Goal: Task Accomplishment & Management: Use online tool/utility

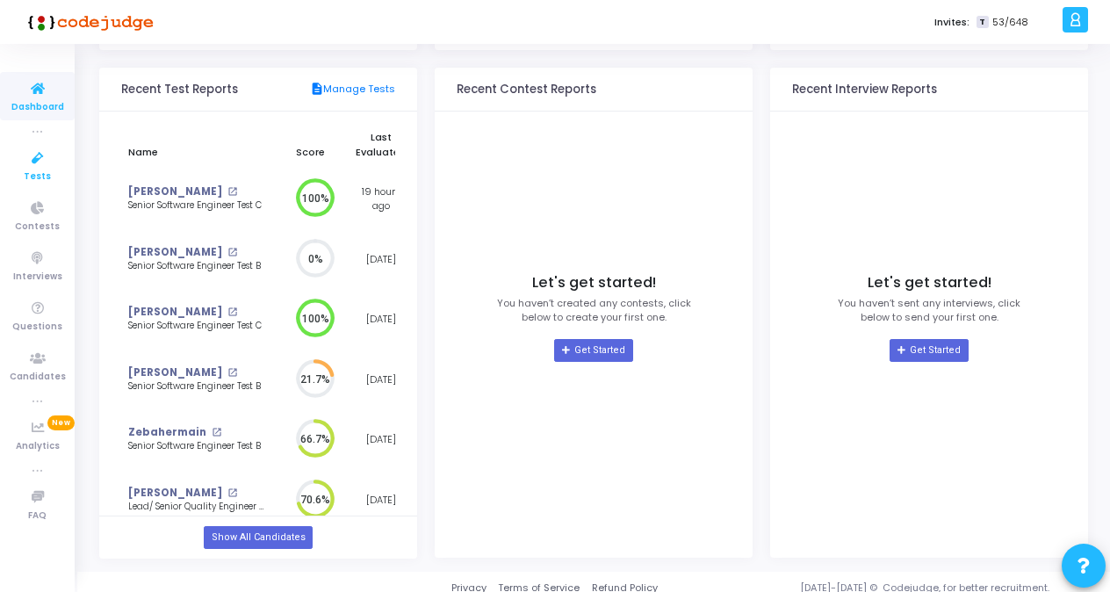
click at [40, 170] on span "Tests" at bounding box center [37, 177] width 27 height 15
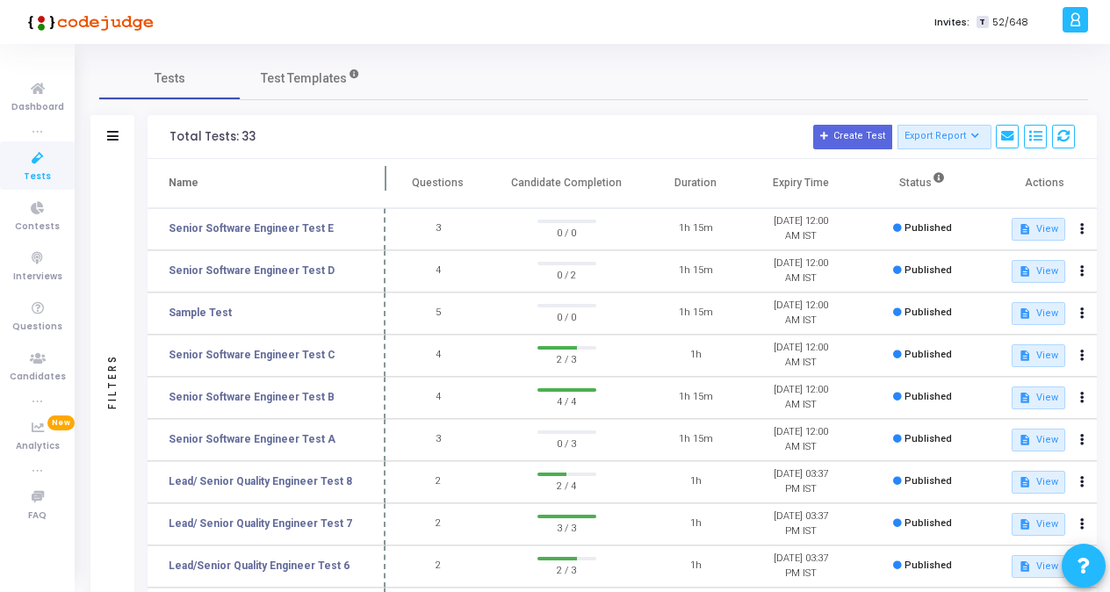
drag, startPoint x: 336, startPoint y: 177, endPoint x: 384, endPoint y: 181, distance: 47.6
click at [384, 181] on span at bounding box center [386, 183] width 18 height 48
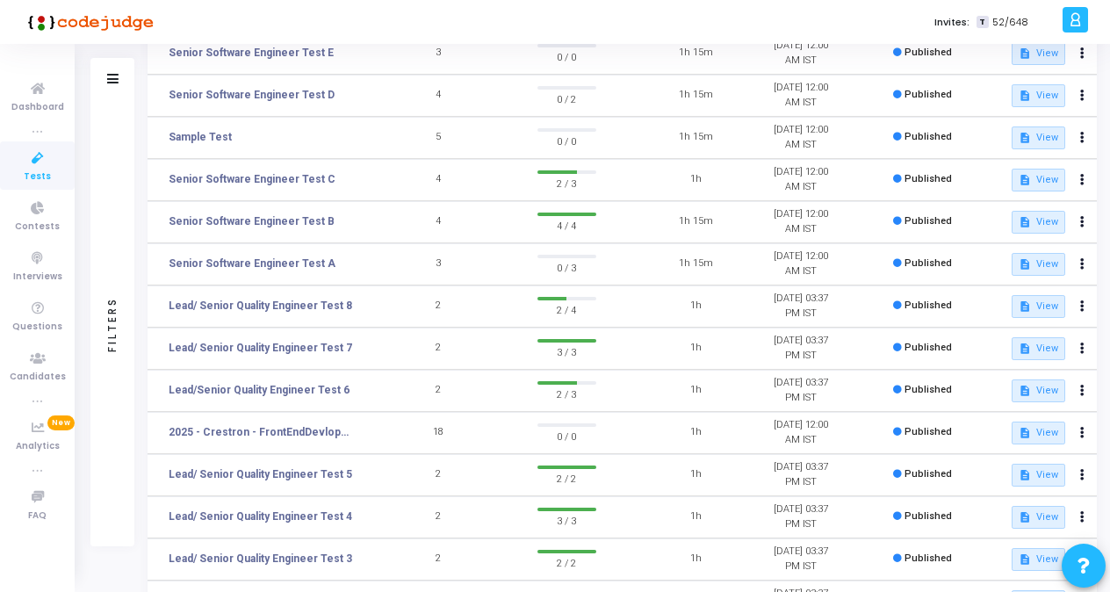
scroll to position [88, 0]
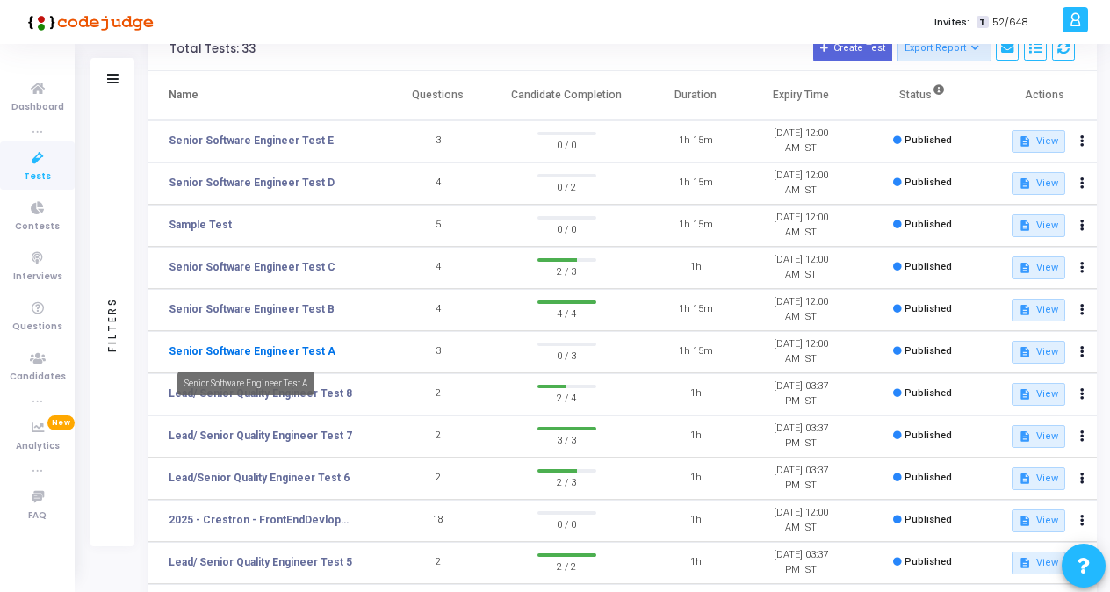
click at [265, 351] on link "Senior Software Engineer Test A" at bounding box center [252, 351] width 167 height 16
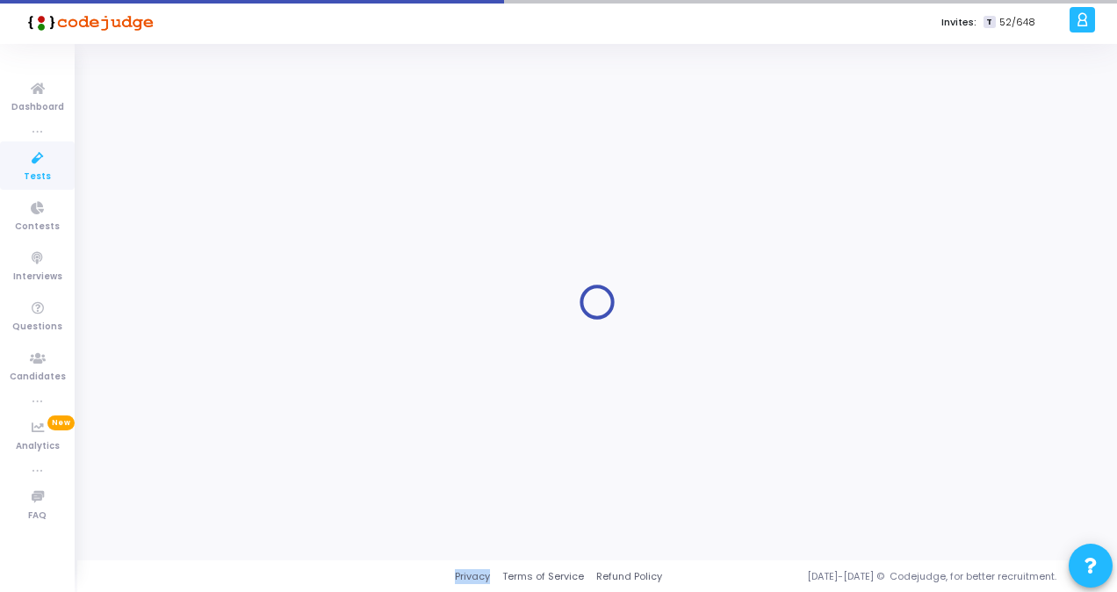
click at [265, 351] on div at bounding box center [597, 302] width 996 height 490
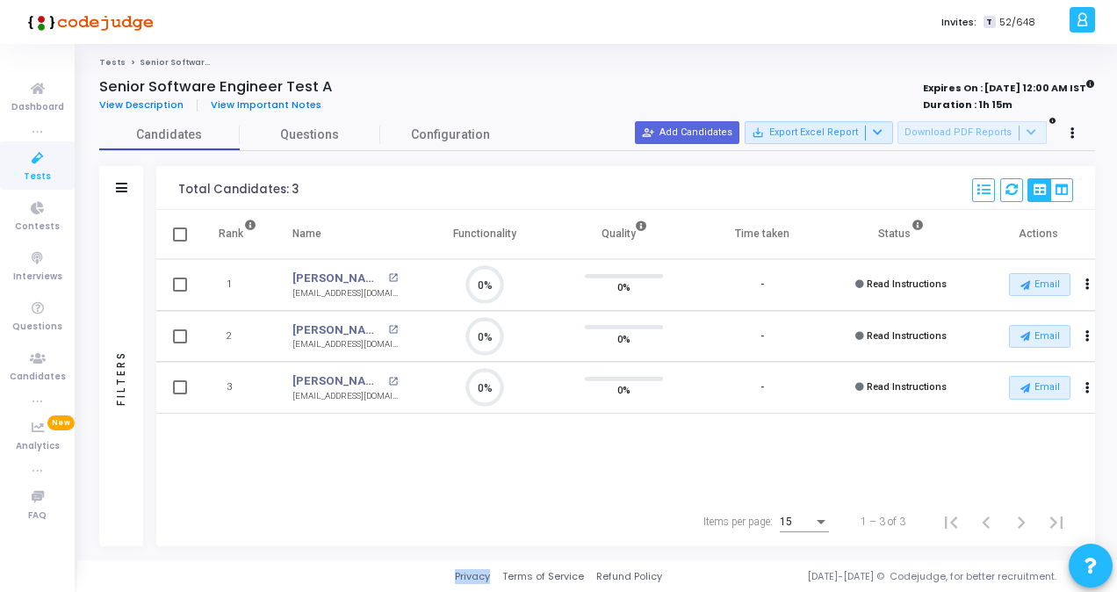
scroll to position [8, 7]
click at [1071, 130] on icon at bounding box center [1073, 133] width 4 height 9
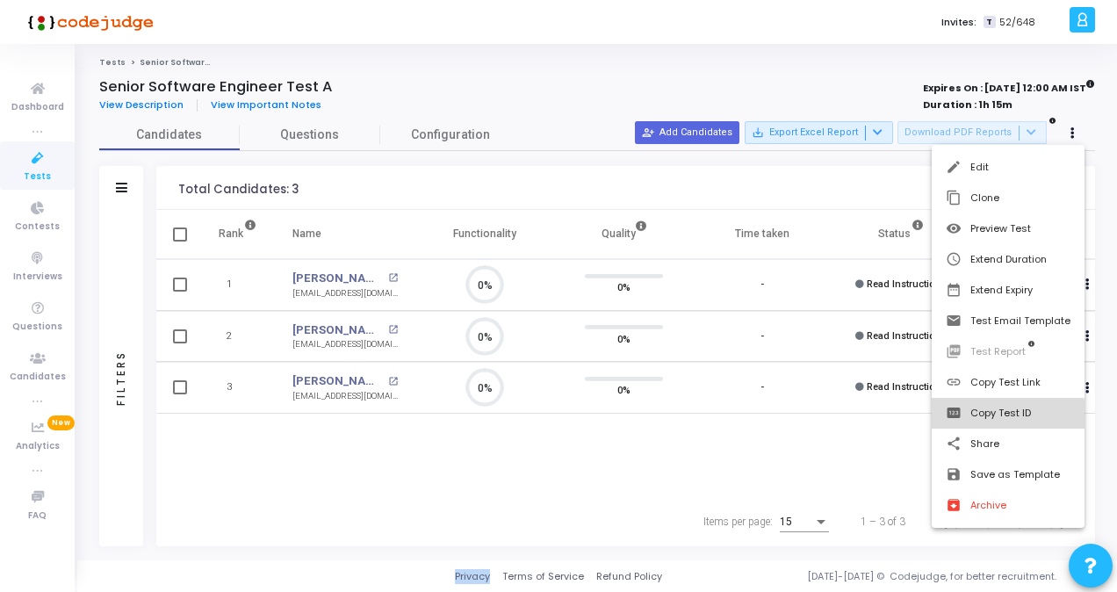
click at [985, 415] on button "pin Copy Test ID" at bounding box center [1008, 413] width 153 height 31
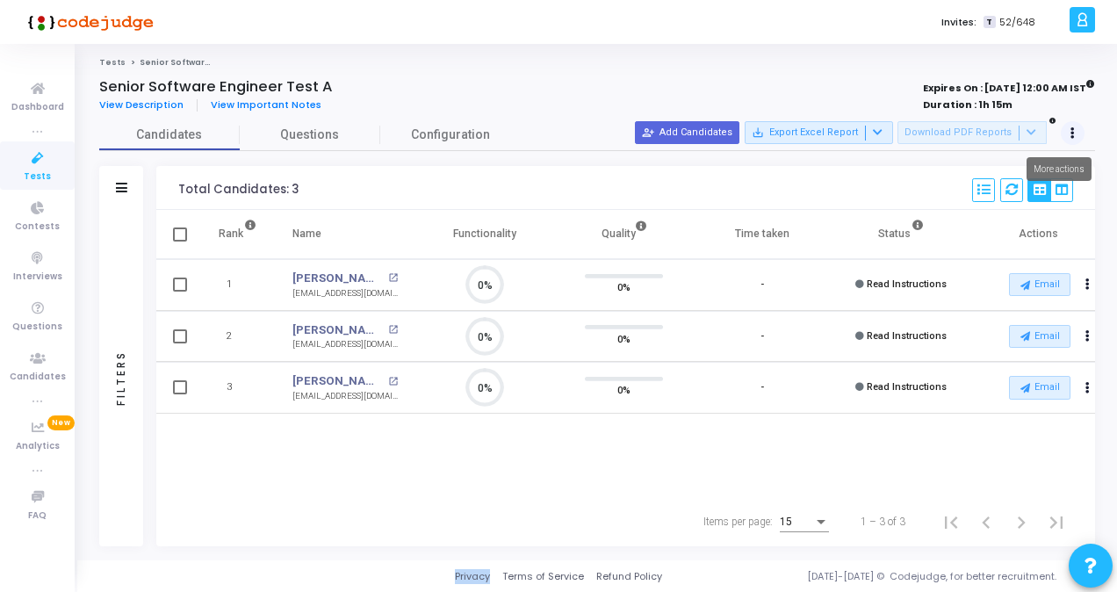
click at [1075, 134] on button at bounding box center [1073, 133] width 25 height 25
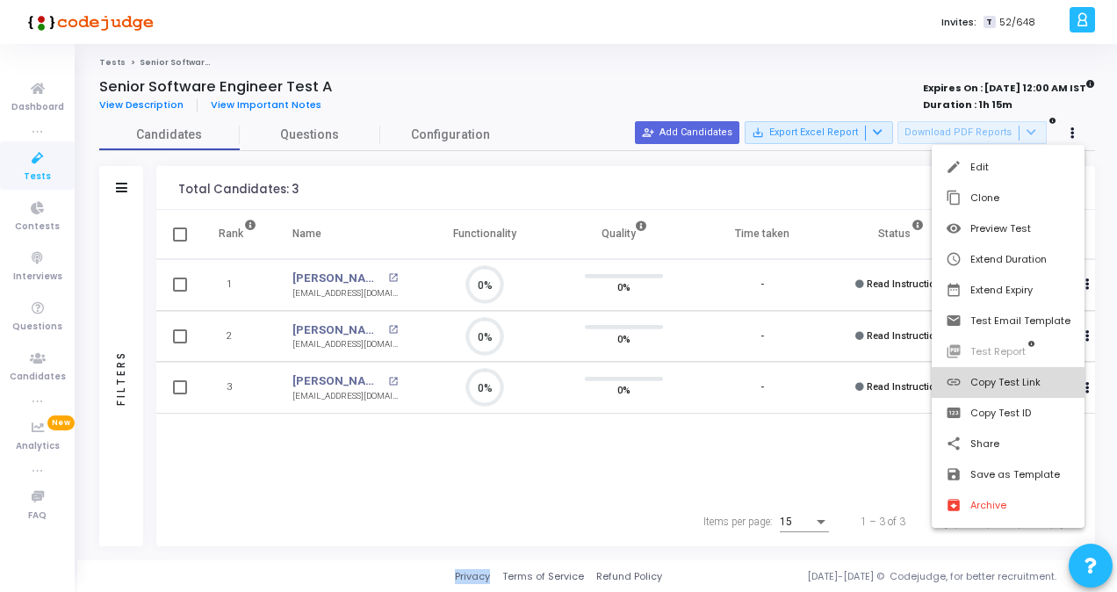
click at [1000, 388] on button "link Copy Test Link" at bounding box center [1008, 382] width 153 height 31
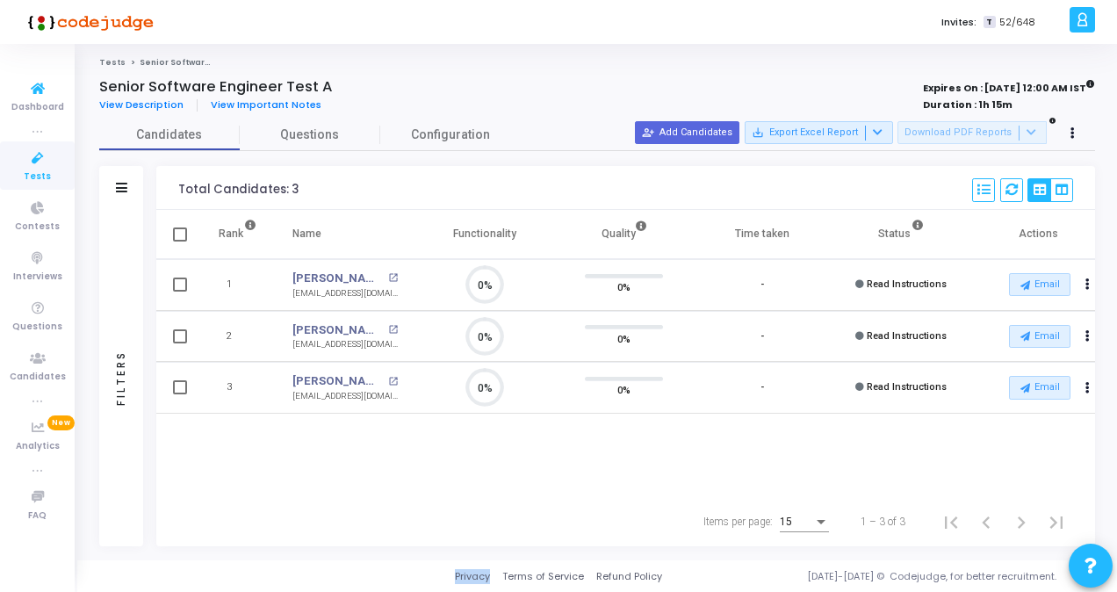
click at [32, 177] on span "Tests" at bounding box center [37, 177] width 27 height 15
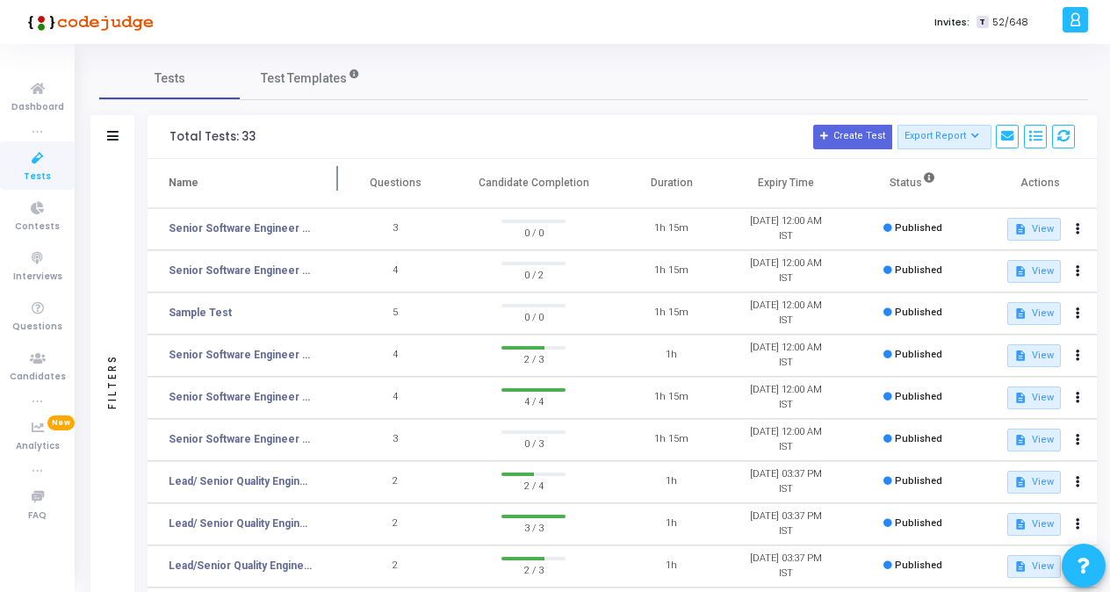
click at [340, 176] on span at bounding box center [338, 183] width 18 height 48
click at [299, 189] on th "Name" at bounding box center [248, 183] width 200 height 49
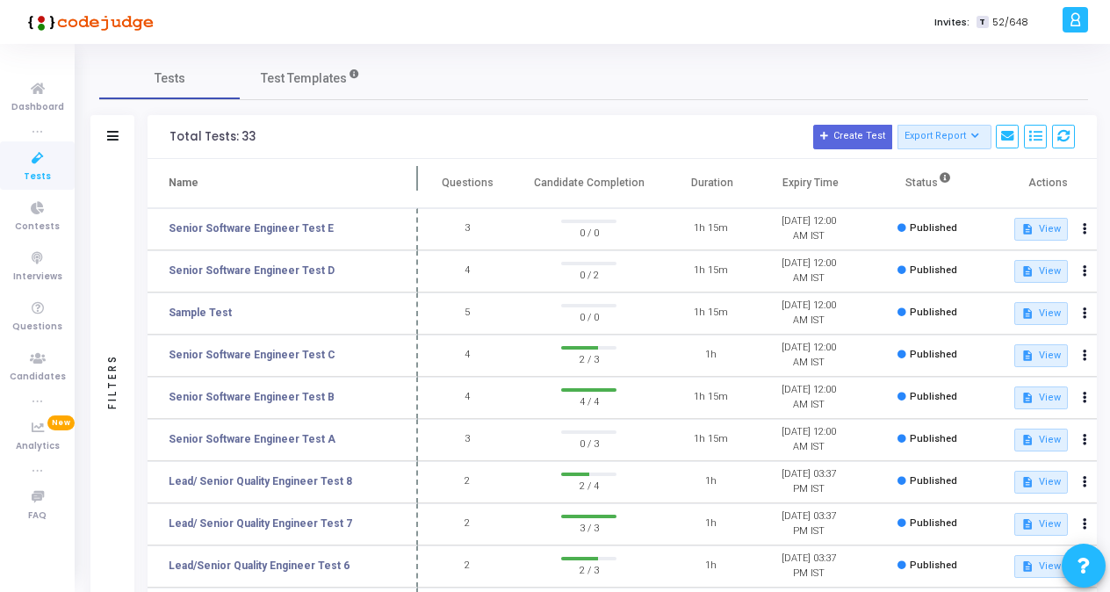
drag, startPoint x: 351, startPoint y: 179, endPoint x: 412, endPoint y: 177, distance: 60.6
click at [422, 179] on span at bounding box center [418, 183] width 18 height 48
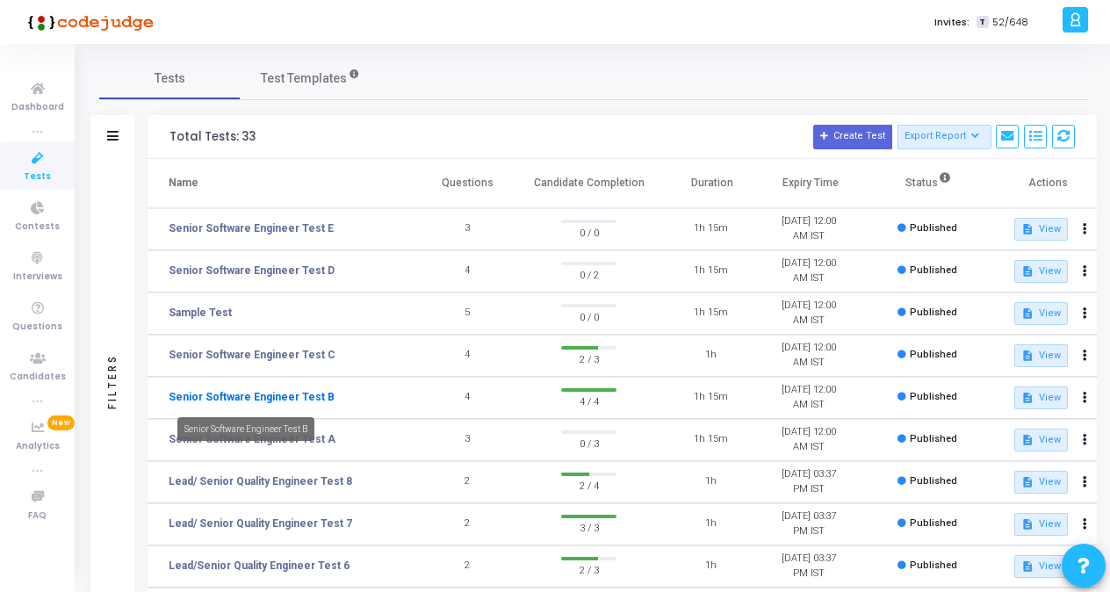
click at [264, 395] on link "Senior Software Engineer Test B" at bounding box center [252, 397] width 166 height 16
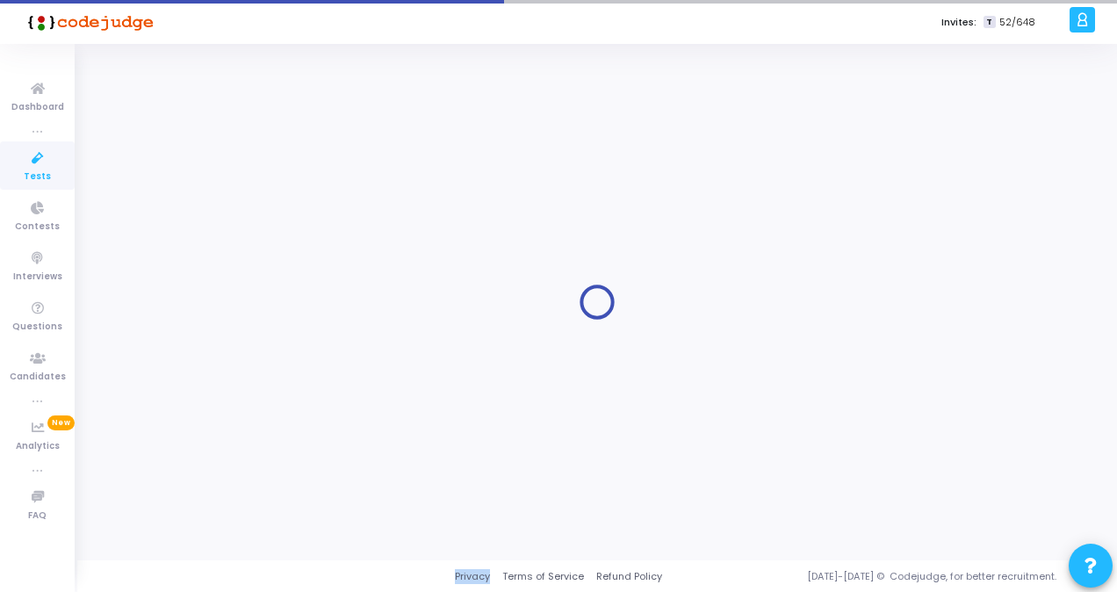
click at [264, 395] on div at bounding box center [597, 302] width 996 height 490
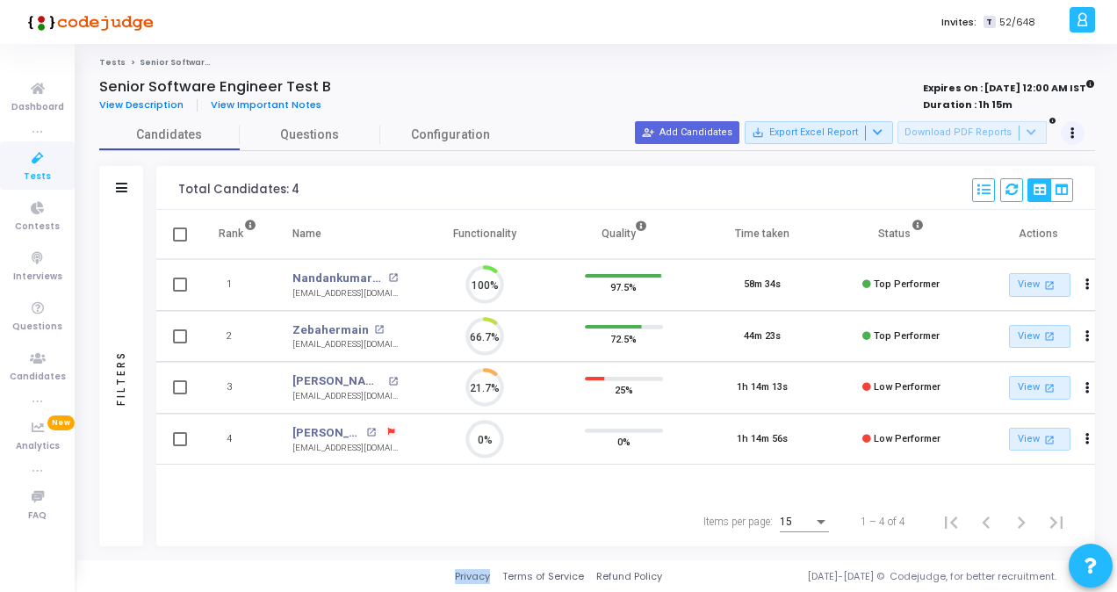
scroll to position [37, 44]
click at [1070, 135] on button at bounding box center [1073, 133] width 25 height 25
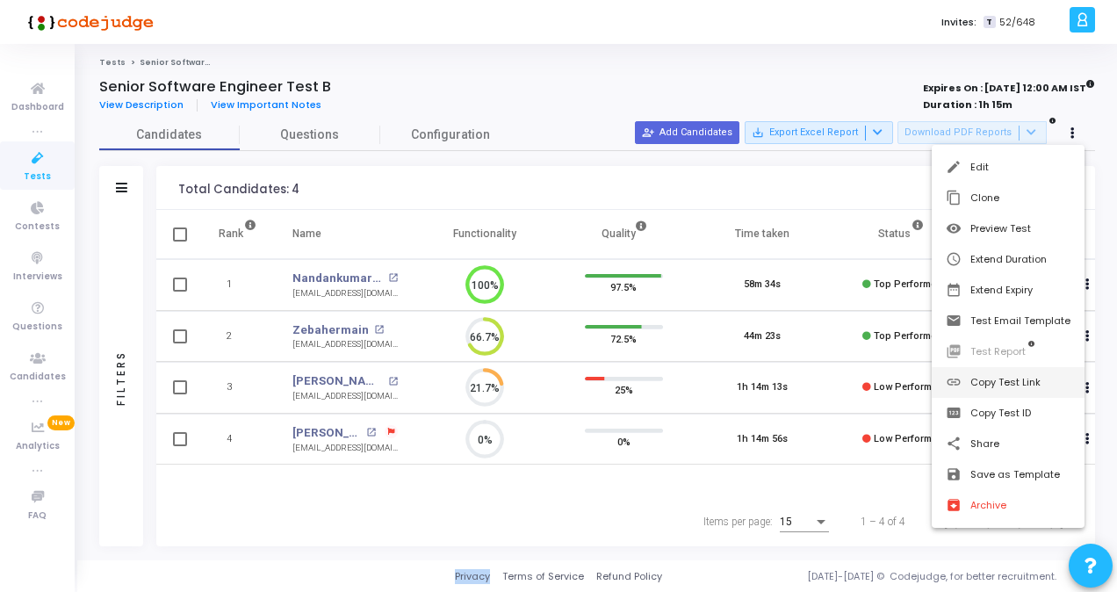
click at [1005, 385] on button "link Copy Test Link" at bounding box center [1008, 382] width 153 height 31
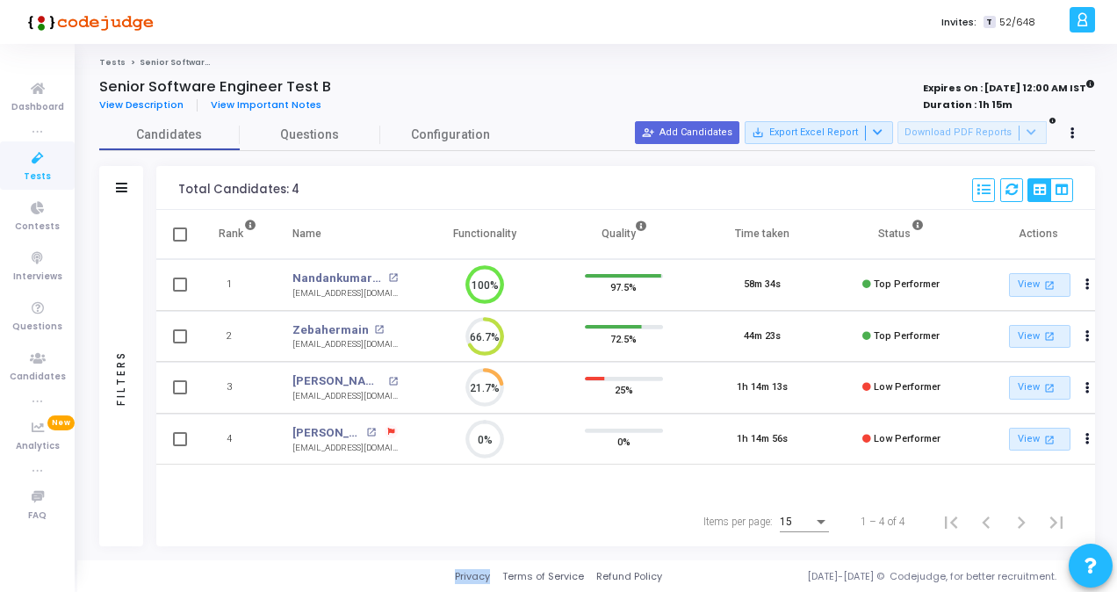
click at [35, 170] on span "Tests" at bounding box center [37, 177] width 27 height 15
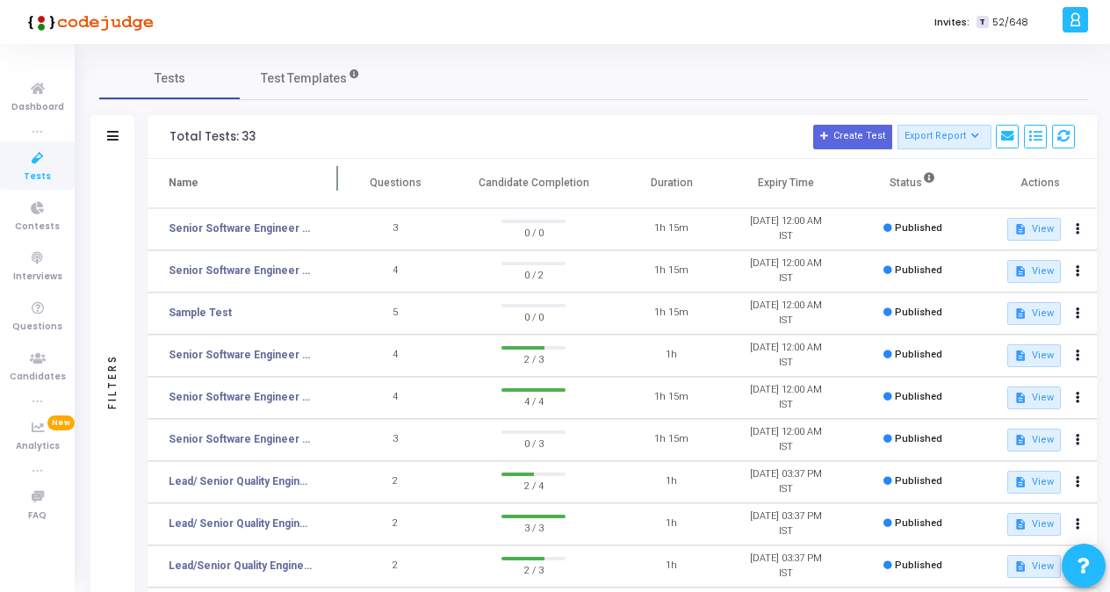
click at [330, 179] on span at bounding box center [338, 183] width 18 height 48
click at [337, 178] on span at bounding box center [338, 183] width 18 height 48
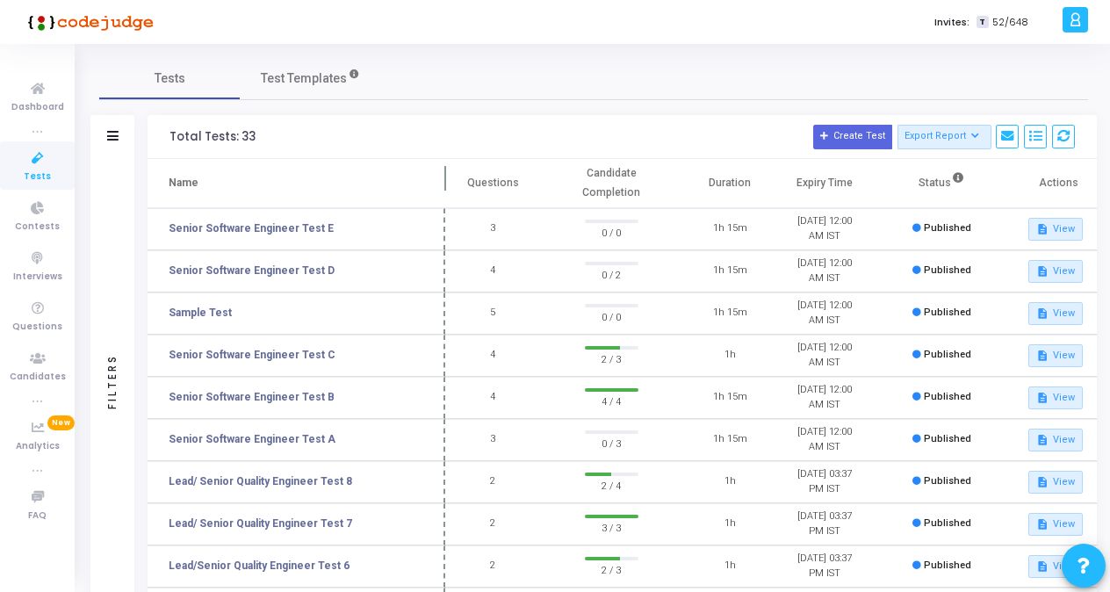
drag, startPoint x: 337, startPoint y: 187, endPoint x: 444, endPoint y: 183, distance: 107.2
click at [444, 183] on span at bounding box center [446, 183] width 18 height 48
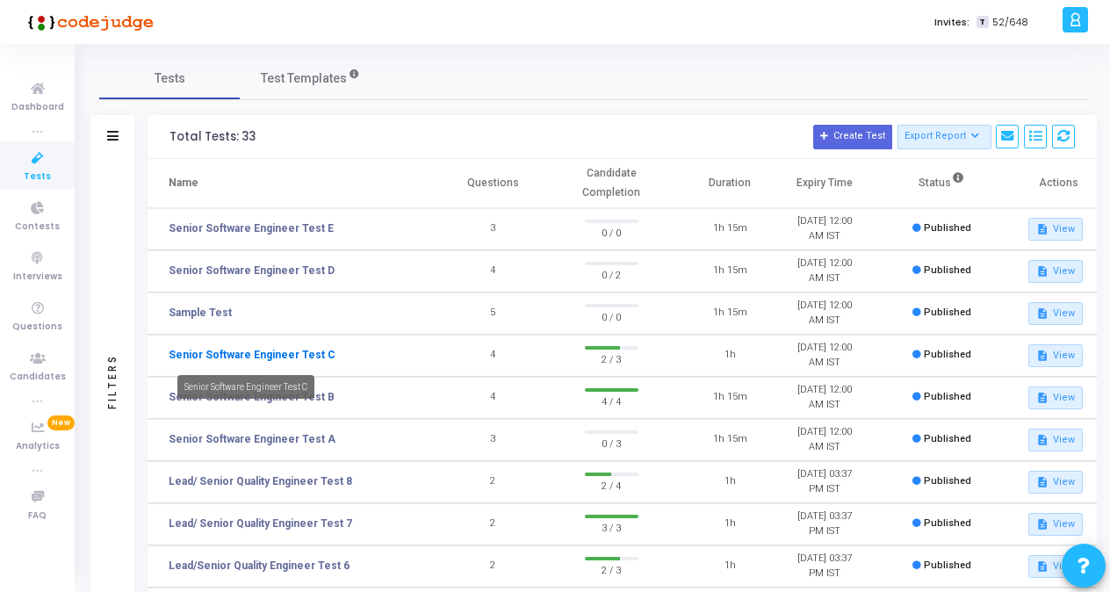
click at [297, 351] on link "Senior Software Engineer Test C" at bounding box center [252, 355] width 167 height 16
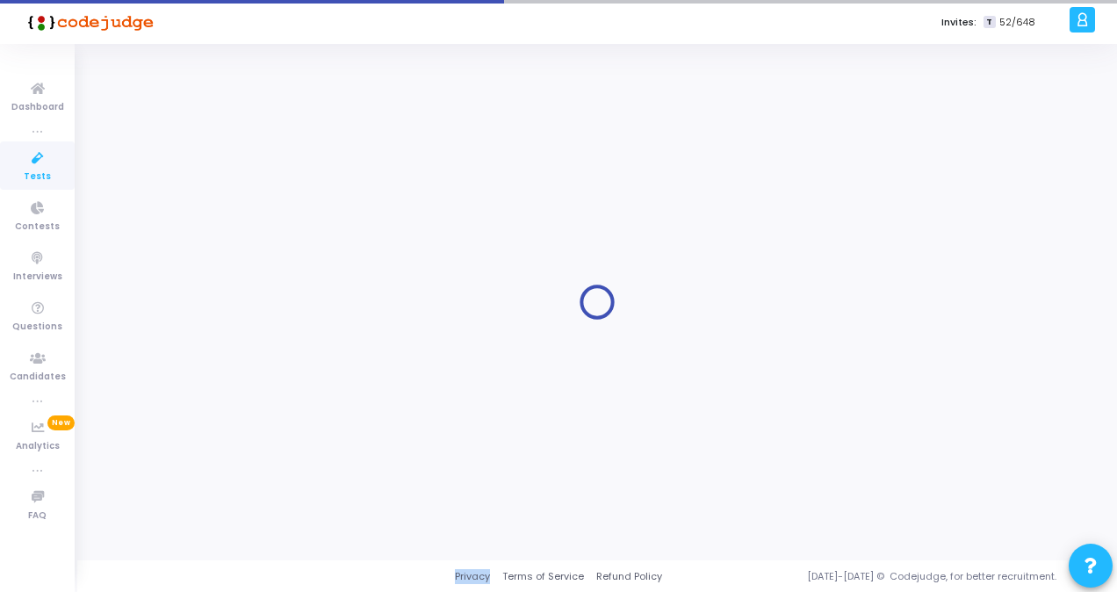
click at [297, 351] on div at bounding box center [597, 302] width 996 height 490
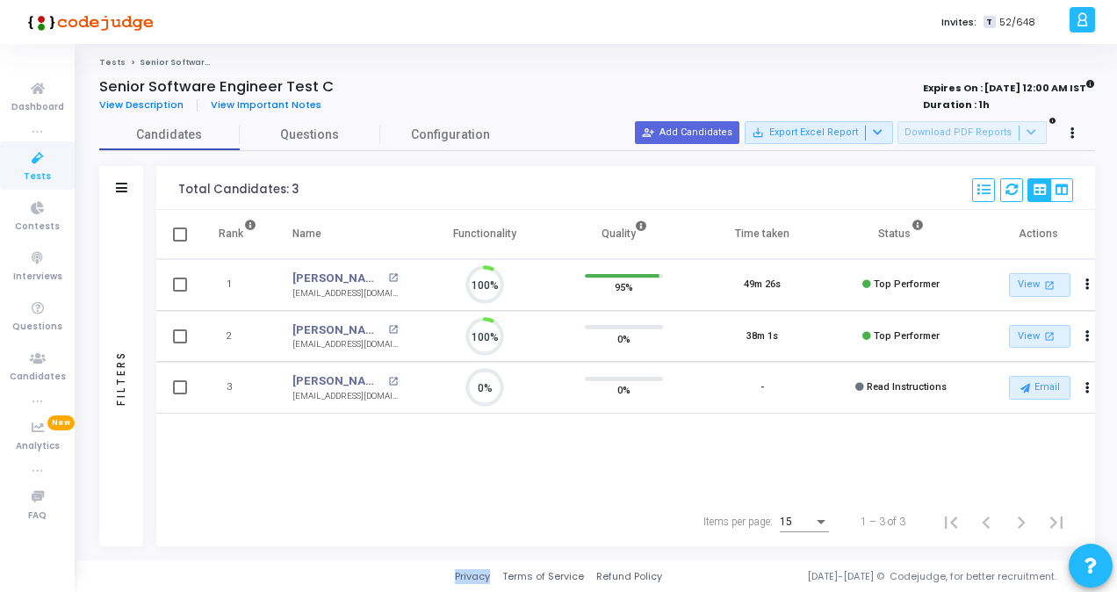
scroll to position [37, 44]
click at [1070, 134] on button at bounding box center [1073, 133] width 25 height 25
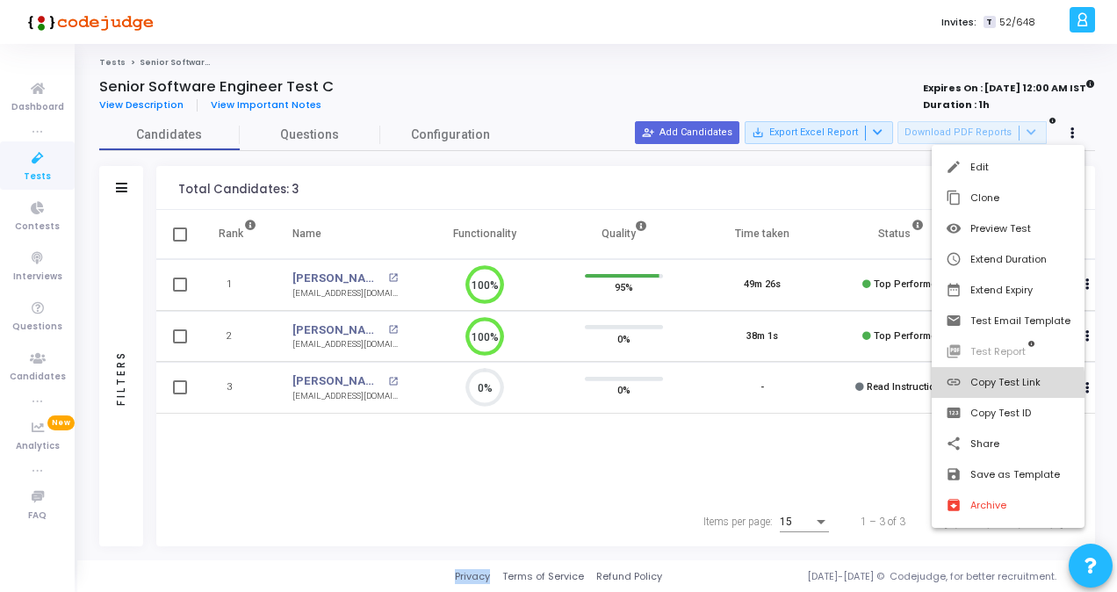
click at [982, 385] on button "link Copy Test Link" at bounding box center [1008, 382] width 153 height 31
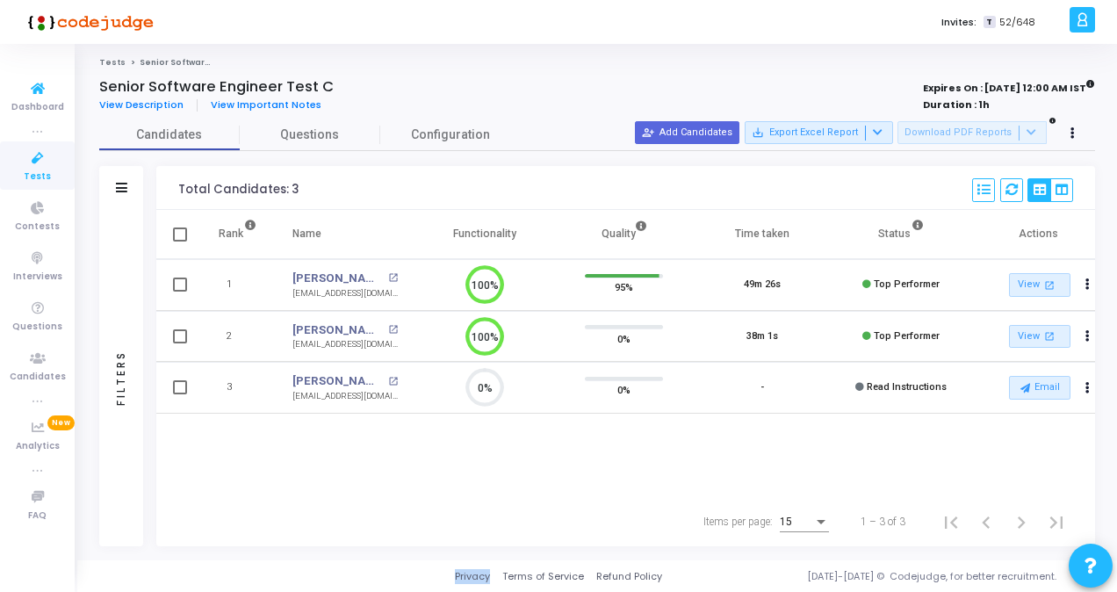
click at [30, 162] on icon at bounding box center [37, 159] width 37 height 22
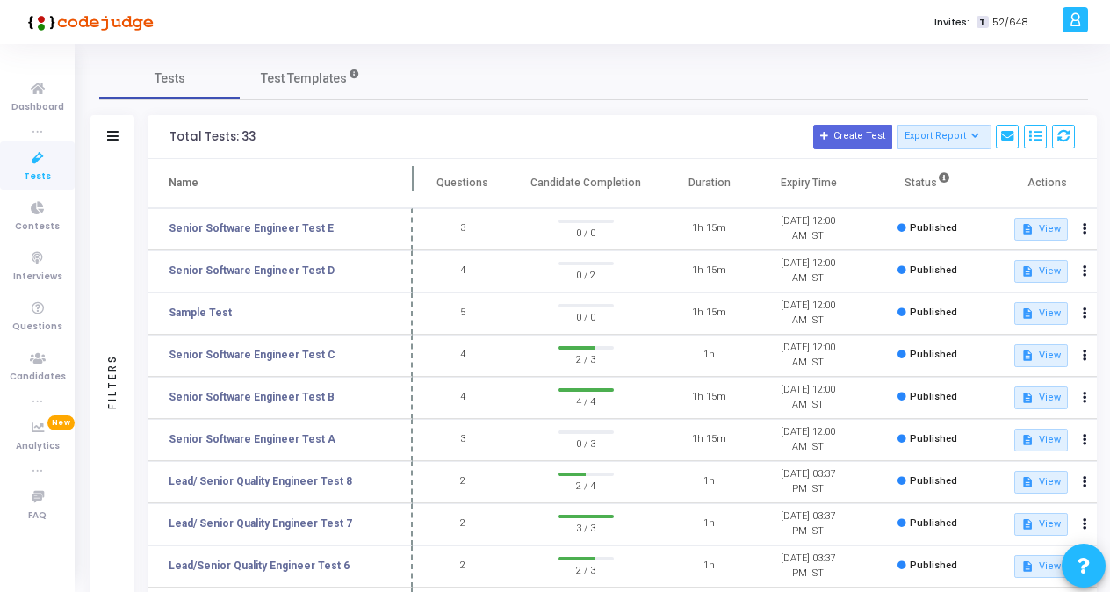
drag, startPoint x: 336, startPoint y: 181, endPoint x: 411, endPoint y: 189, distance: 75.1
click at [411, 189] on span at bounding box center [413, 183] width 18 height 48
click at [271, 271] on link "Senior Software Engineer Test D" at bounding box center [252, 271] width 166 height 16
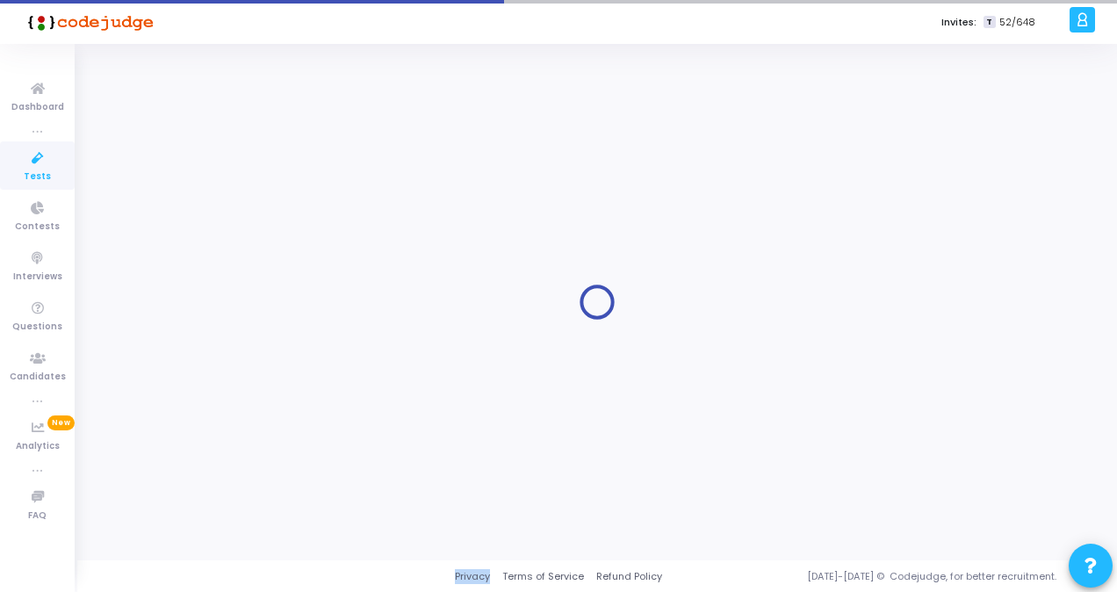
click at [271, 271] on div at bounding box center [597, 302] width 996 height 490
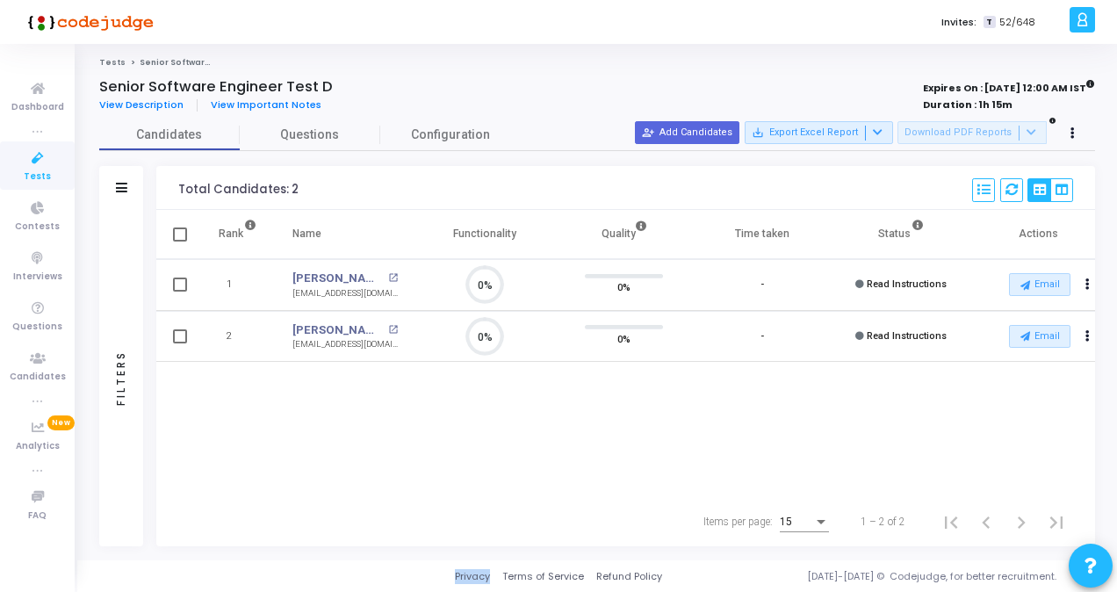
scroll to position [37, 44]
click at [1071, 137] on icon at bounding box center [1073, 133] width 4 height 9
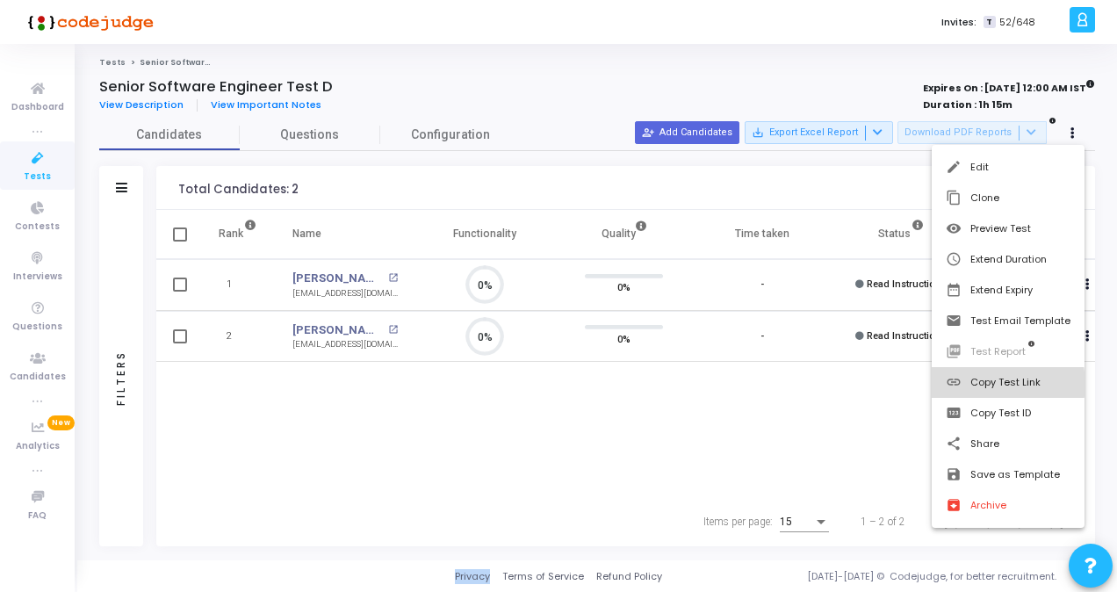
click at [998, 384] on button "link Copy Test Link" at bounding box center [1008, 382] width 153 height 31
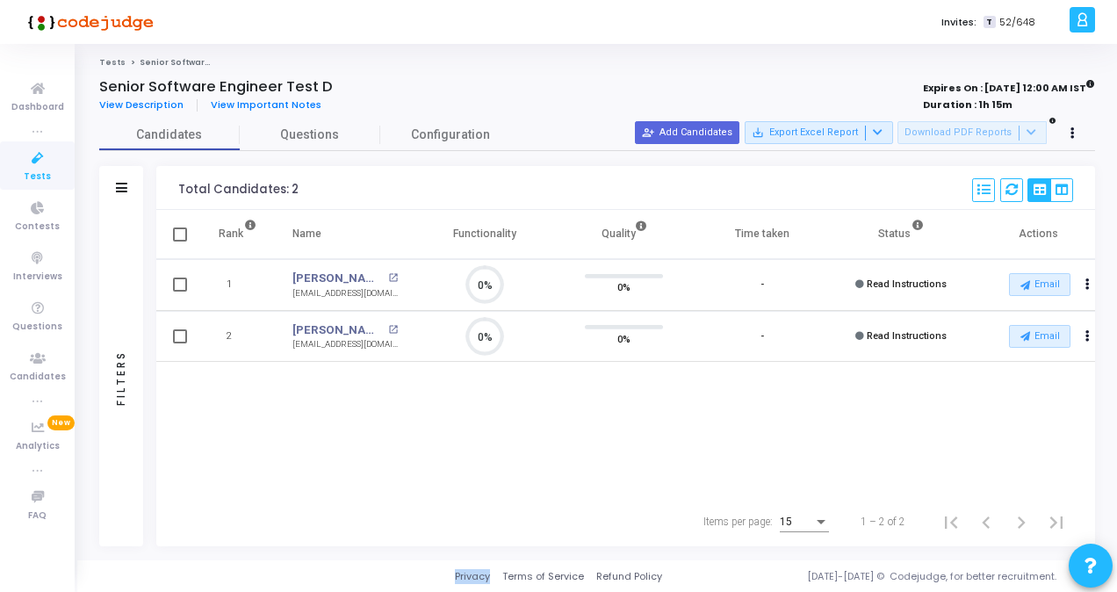
click at [32, 163] on icon at bounding box center [37, 159] width 37 height 22
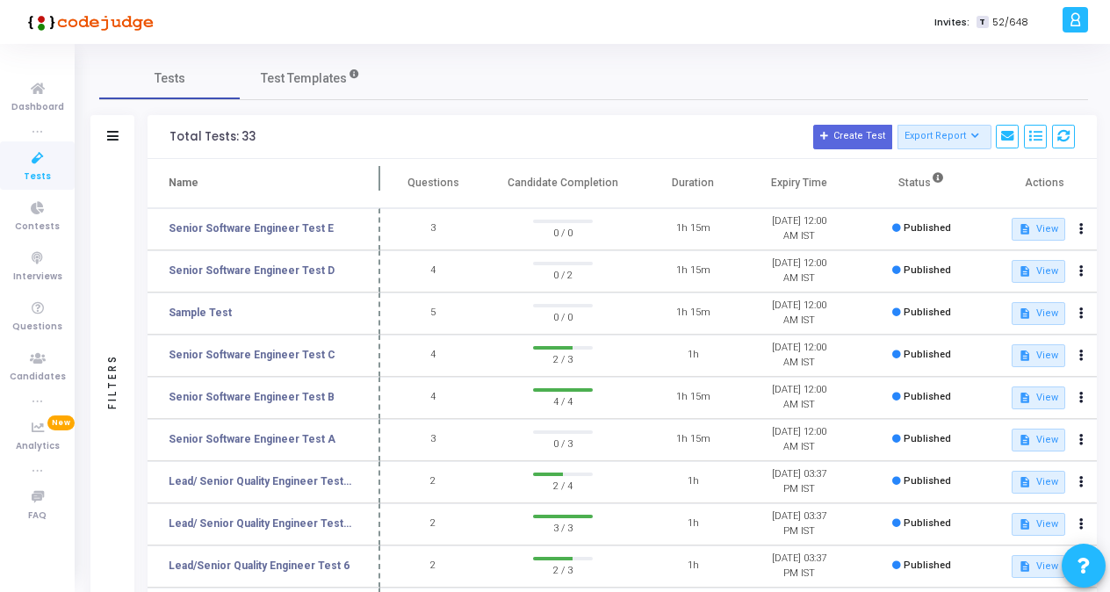
drag, startPoint x: 339, startPoint y: 178, endPoint x: 381, endPoint y: 181, distance: 42.2
click at [381, 181] on span at bounding box center [381, 183] width 18 height 48
click at [269, 227] on link "Senior Software Engineer Test E" at bounding box center [251, 228] width 165 height 16
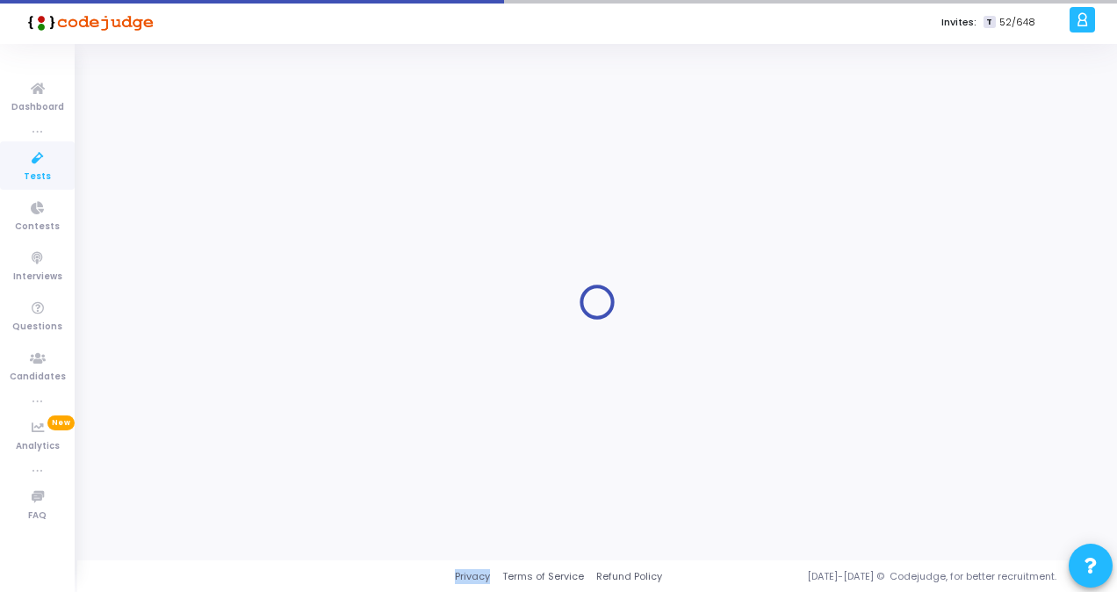
click at [269, 227] on div at bounding box center [597, 302] width 996 height 490
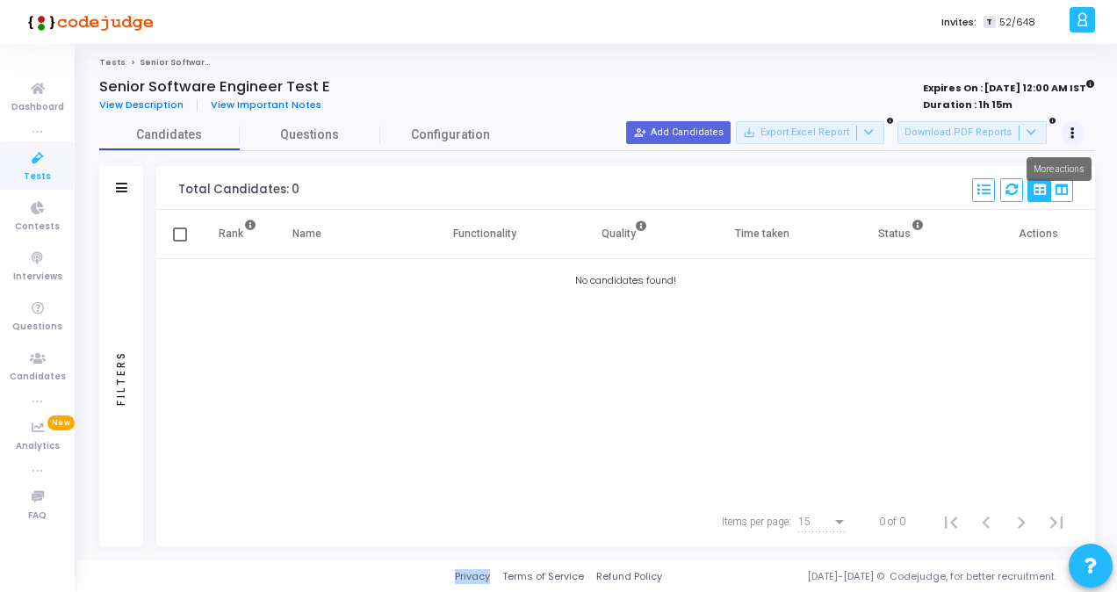
click at [1072, 134] on icon at bounding box center [1073, 133] width 4 height 9
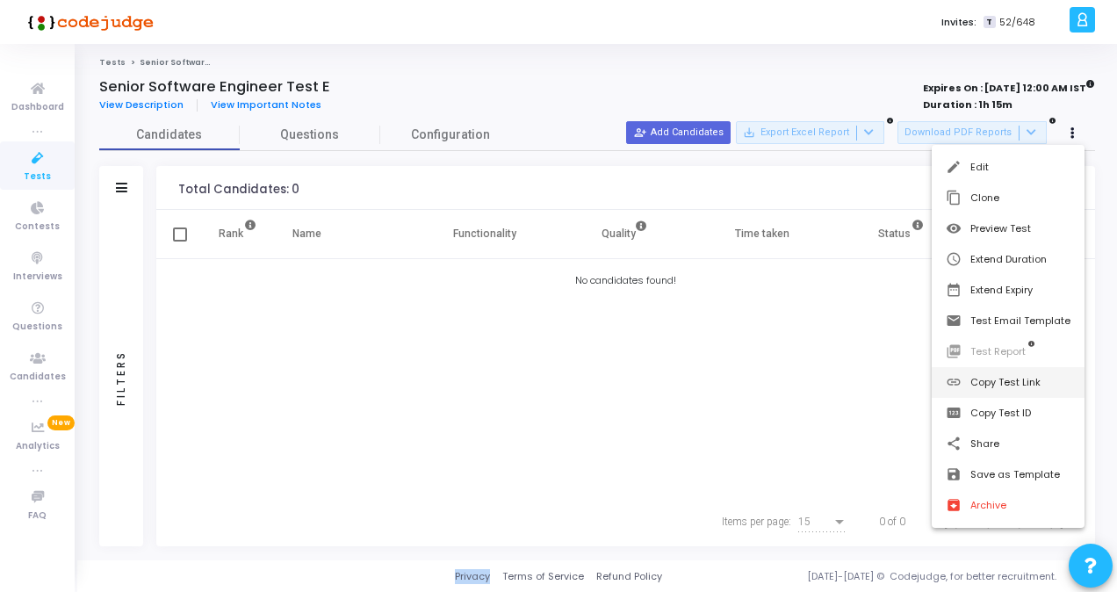
click at [1013, 388] on button "link Copy Test Link" at bounding box center [1008, 382] width 153 height 31
